Goal: Find specific page/section

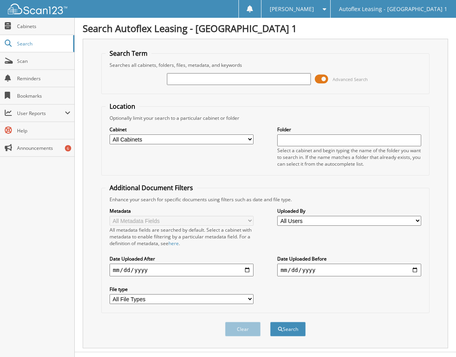
click at [215, 78] on input "text" at bounding box center [239, 79] width 144 height 12
type input "[PERSON_NAME]"
click at [270, 322] on button "Search" at bounding box center [288, 329] width 36 height 15
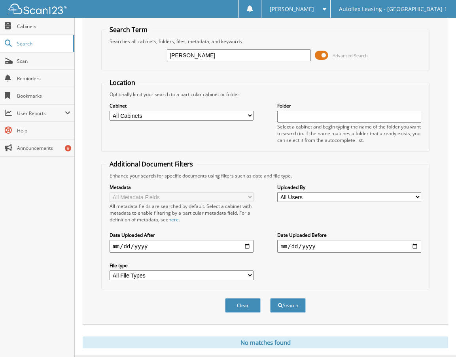
scroll to position [43, 0]
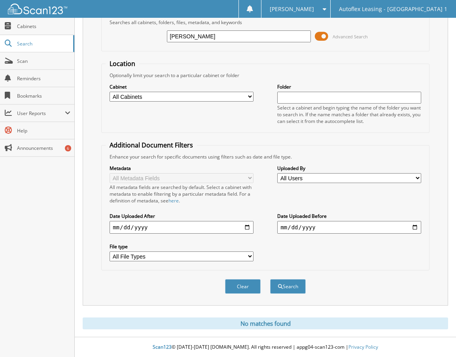
click at [209, 38] on input "[PERSON_NAME]" at bounding box center [239, 36] width 144 height 12
type input "[PERSON_NAME]"
click at [270, 279] on button "Search" at bounding box center [288, 286] width 36 height 15
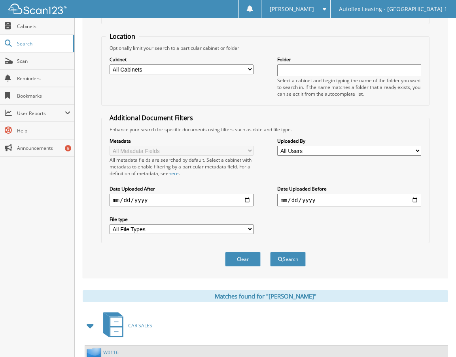
scroll to position [142, 0]
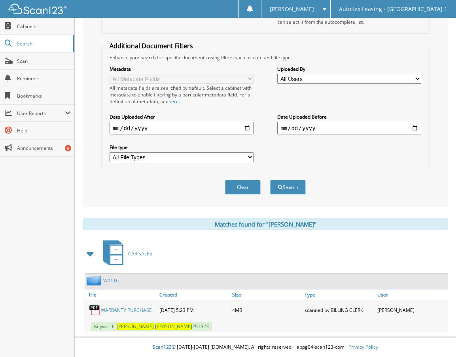
click at [119, 310] on link "WARRANTY PURCHASE" at bounding box center [126, 310] width 51 height 7
